Goal: Information Seeking & Learning: Find specific page/section

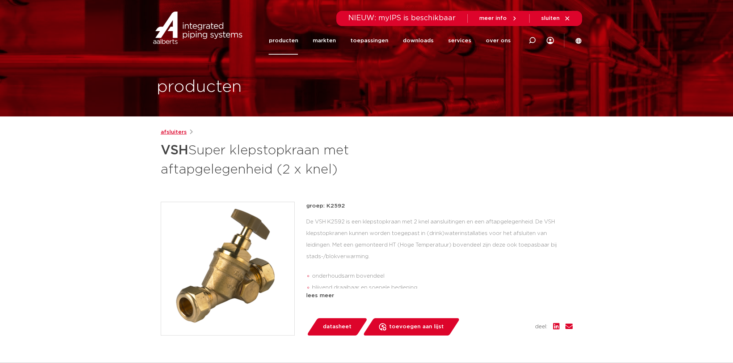
click at [175, 130] on link "afsluiters" at bounding box center [174, 132] width 26 height 9
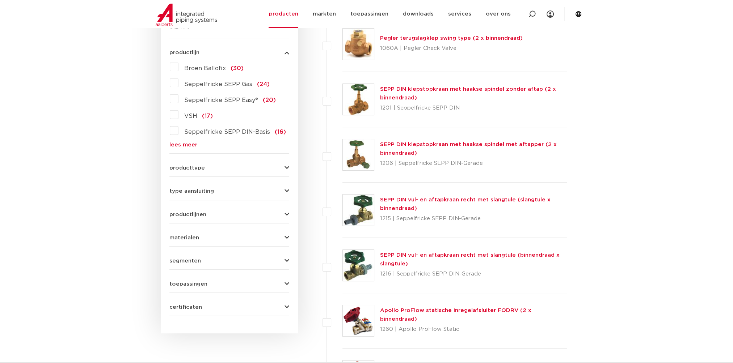
scroll to position [217, 0]
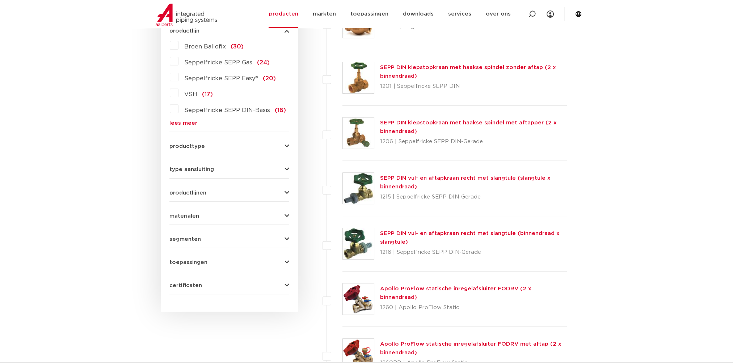
click at [197, 147] on span "producttype" at bounding box center [186, 146] width 35 height 5
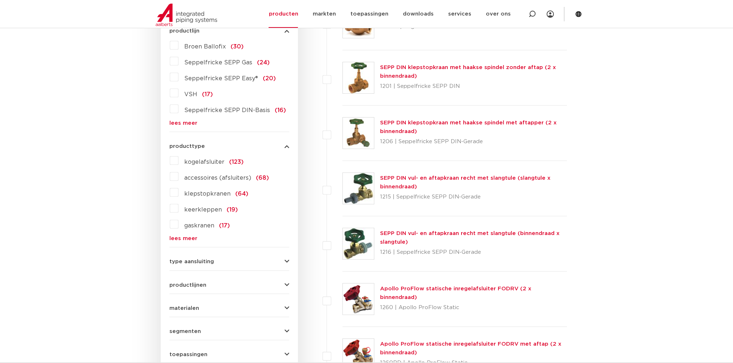
click at [178, 193] on label "klepstopkranen (64)" at bounding box center [213, 193] width 70 height 12
click at [0, 0] on input "klepstopkranen (64)" at bounding box center [0, 0] width 0 height 0
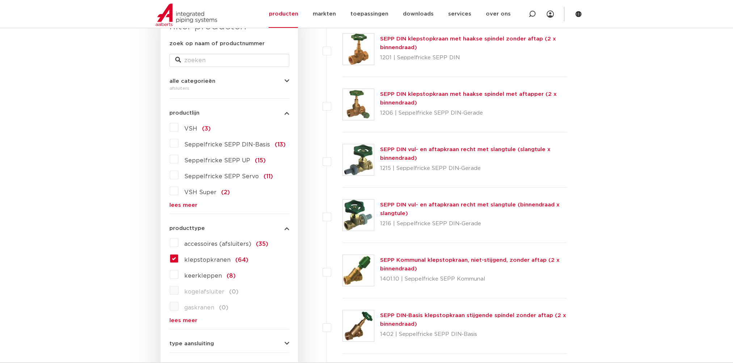
scroll to position [109, 0]
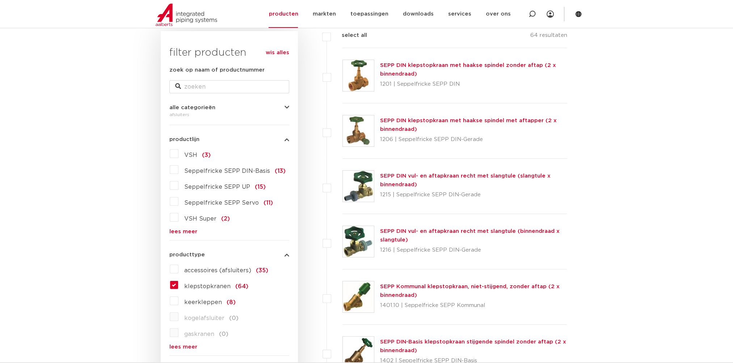
click at [178, 153] on label "VSH (3)" at bounding box center [194, 154] width 32 height 12
click at [0, 0] on input "VSH (3)" at bounding box center [0, 0] width 0 height 0
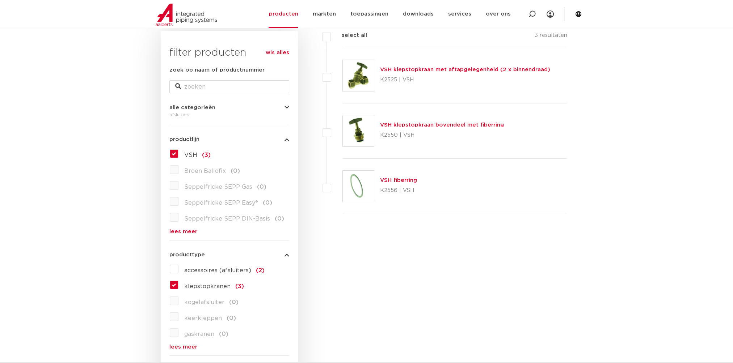
click at [413, 71] on link "VSH klepstopkraan met aftapgelegenheid (2 x binnendraad)" at bounding box center [465, 69] width 170 height 5
